Goal: Task Accomplishment & Management: Use online tool/utility

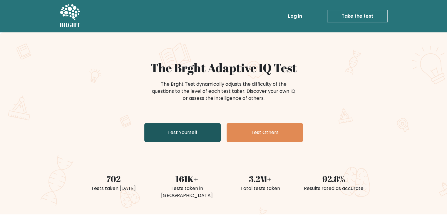
click at [198, 131] on link "Test Yourself" at bounding box center [182, 132] width 76 height 19
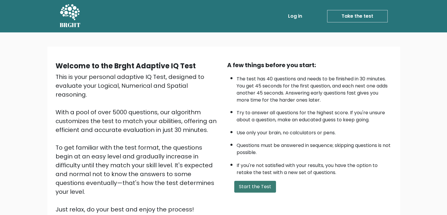
click at [258, 185] on button "Start the Test" at bounding box center [255, 186] width 42 height 12
